Goal: Go to known website: Access a specific website the user already knows

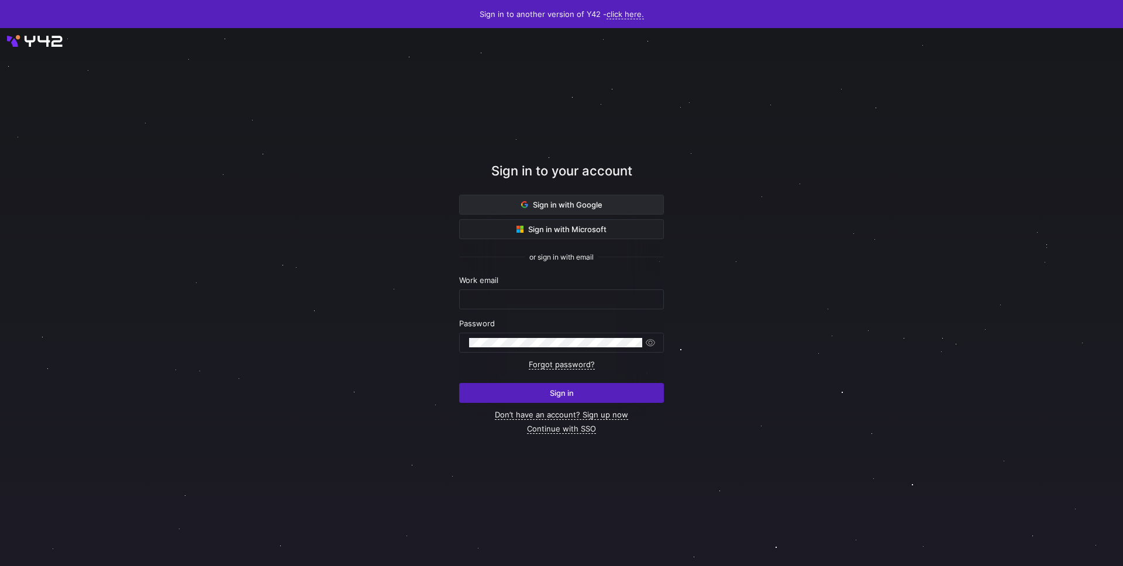
click at [578, 202] on span "Sign in with Google" at bounding box center [561, 204] width 81 height 9
